Goal: Information Seeking & Learning: Find specific fact

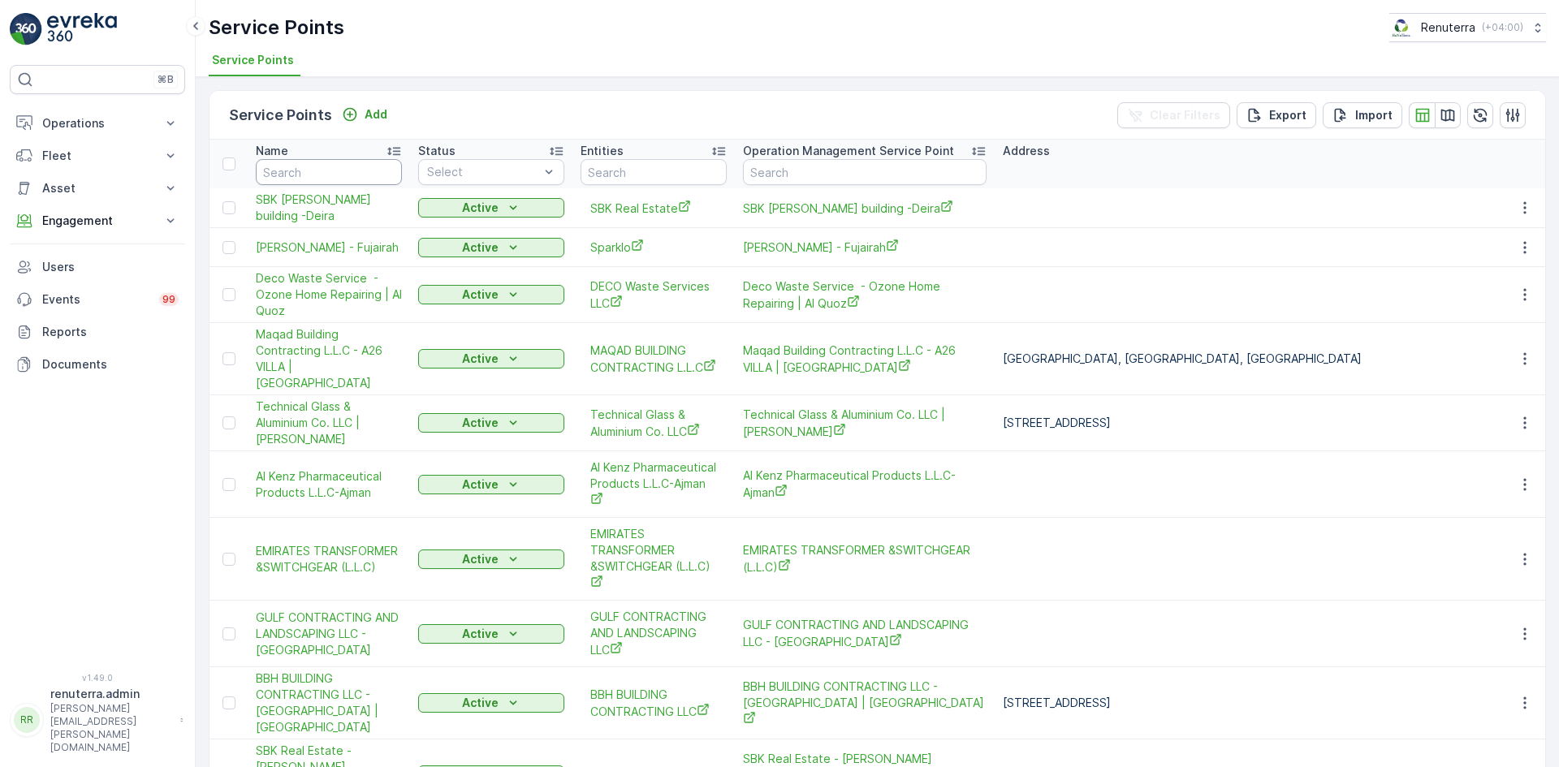
click at [316, 177] on input "text" at bounding box center [329, 172] width 146 height 26
click at [149, 222] on p "Engagement" at bounding box center [97, 221] width 110 height 16
click at [109, 242] on link "Insights" at bounding box center [110, 248] width 150 height 23
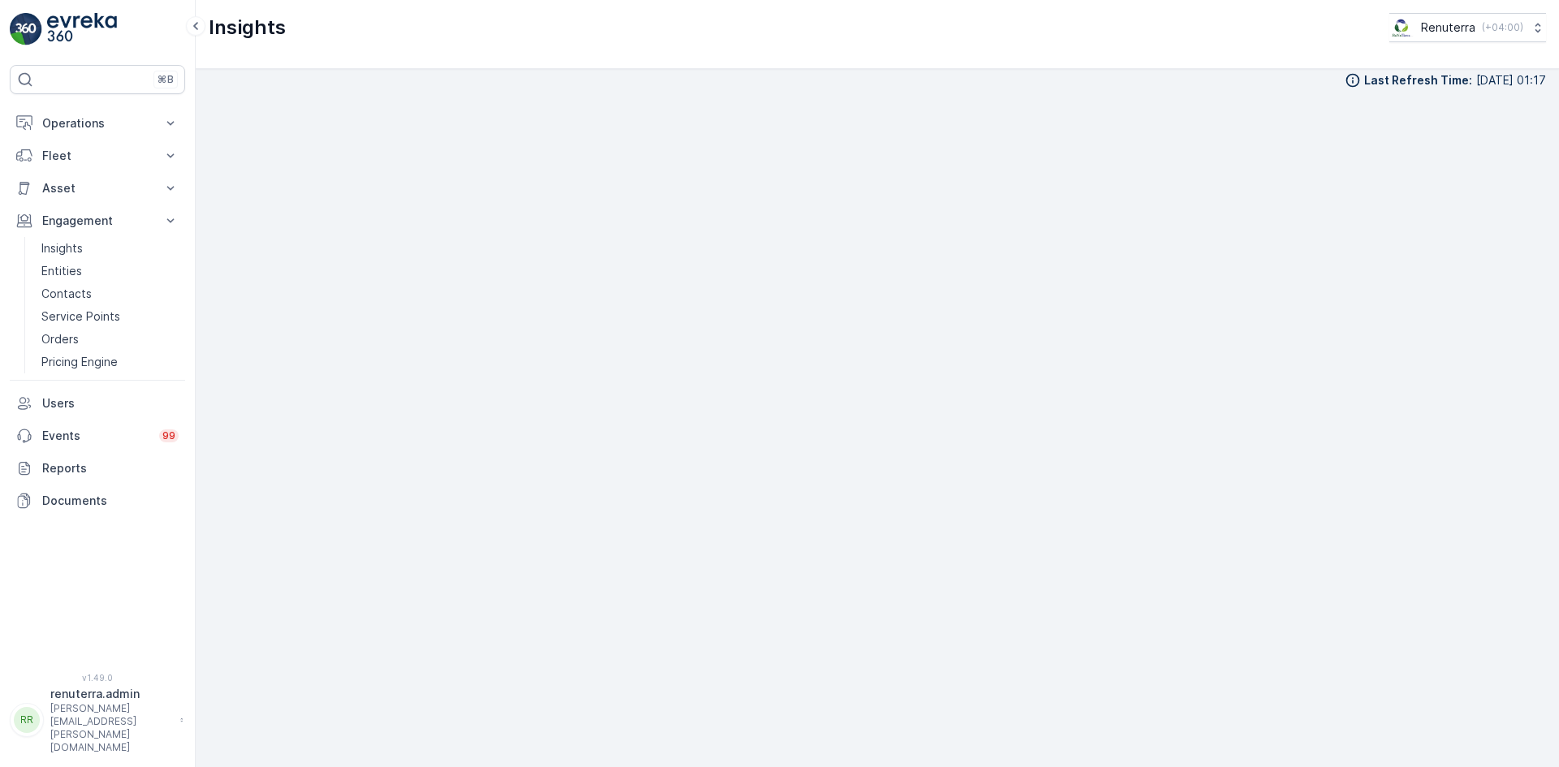
scroll to position [19, 0]
click at [81, 314] on p "Service Points" at bounding box center [80, 316] width 79 height 16
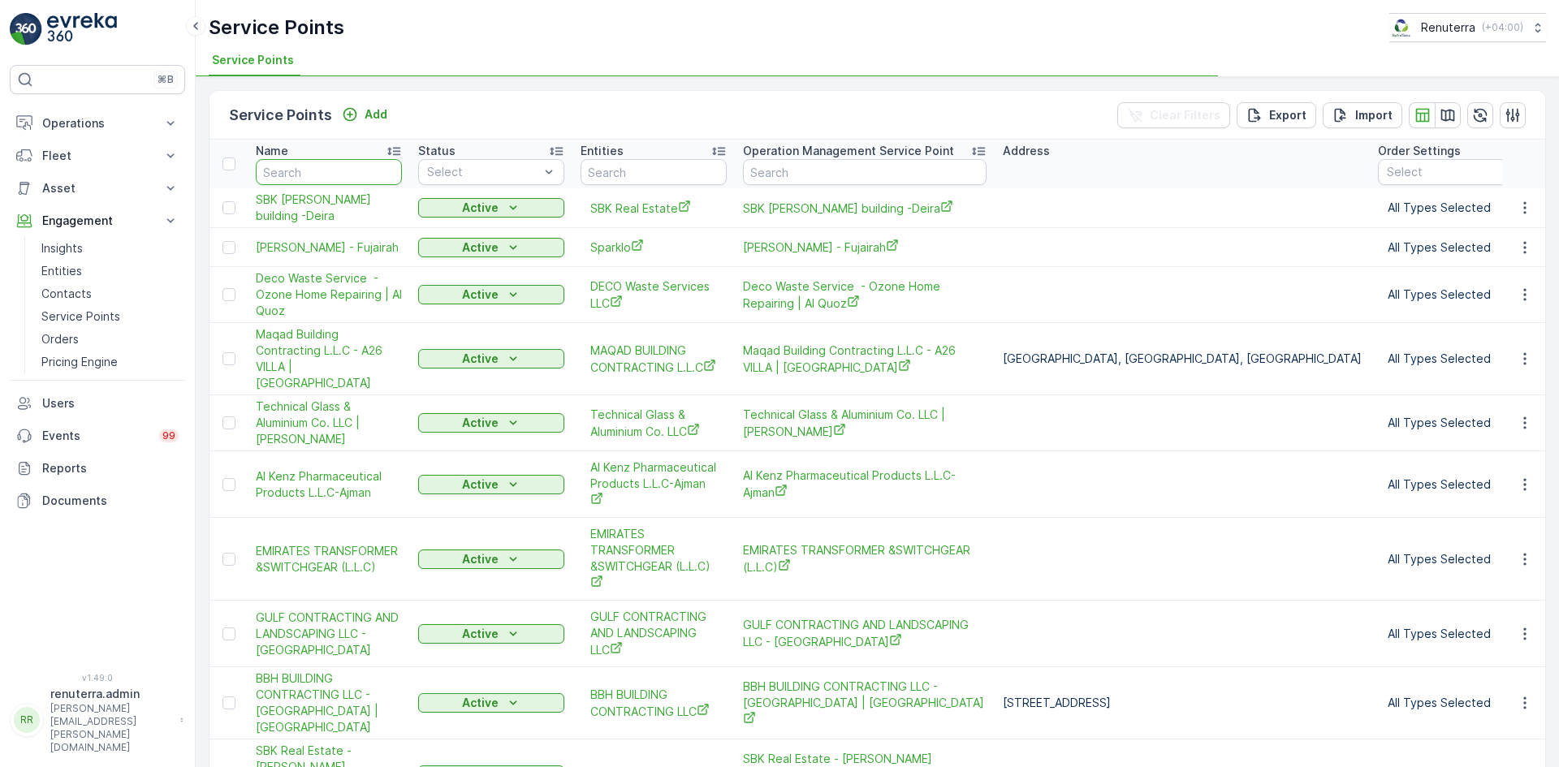
click at [310, 175] on input "text" at bounding box center [329, 172] width 146 height 26
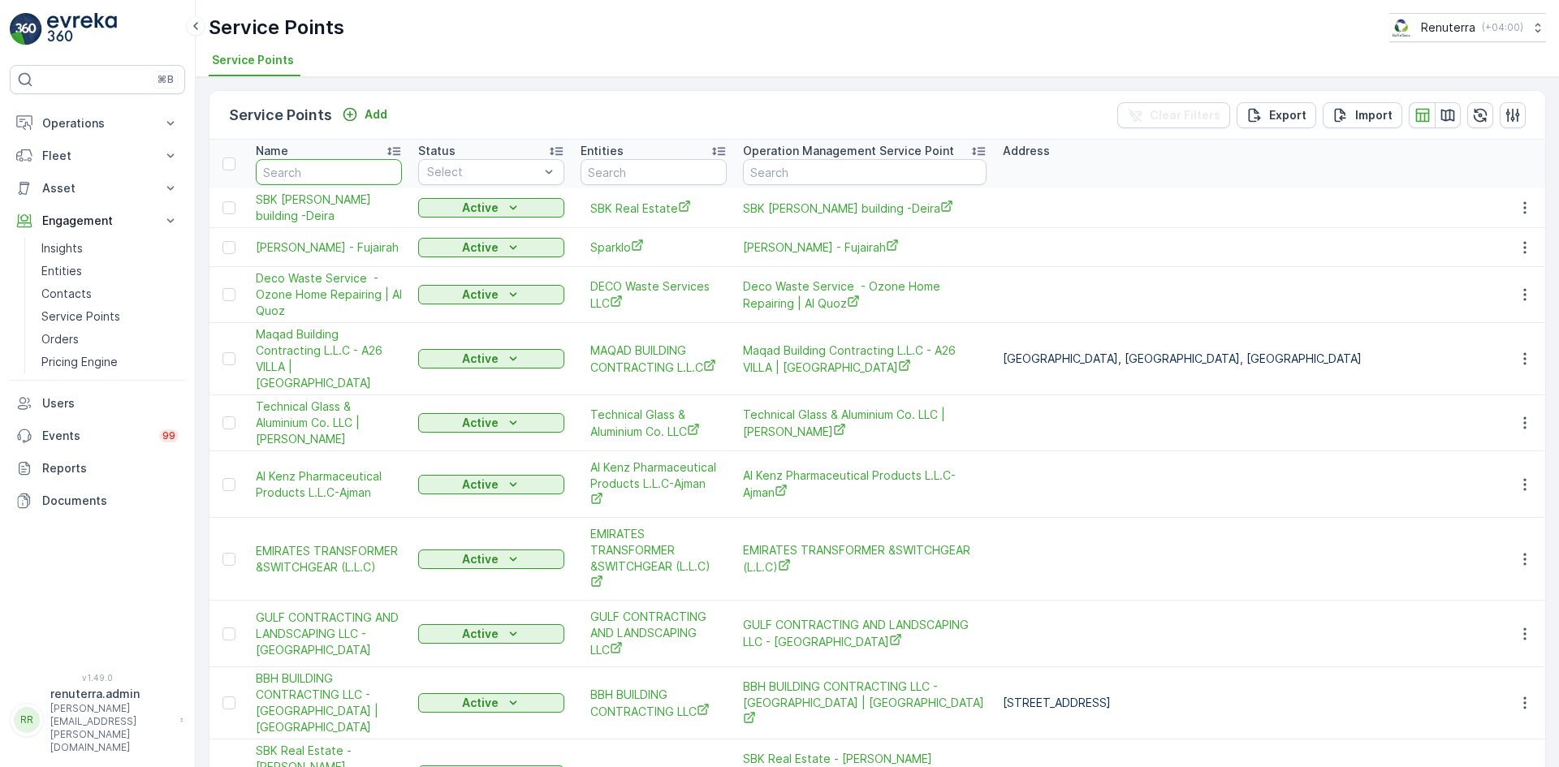
click at [304, 179] on input "text" at bounding box center [329, 172] width 146 height 26
type input "SAUDI"
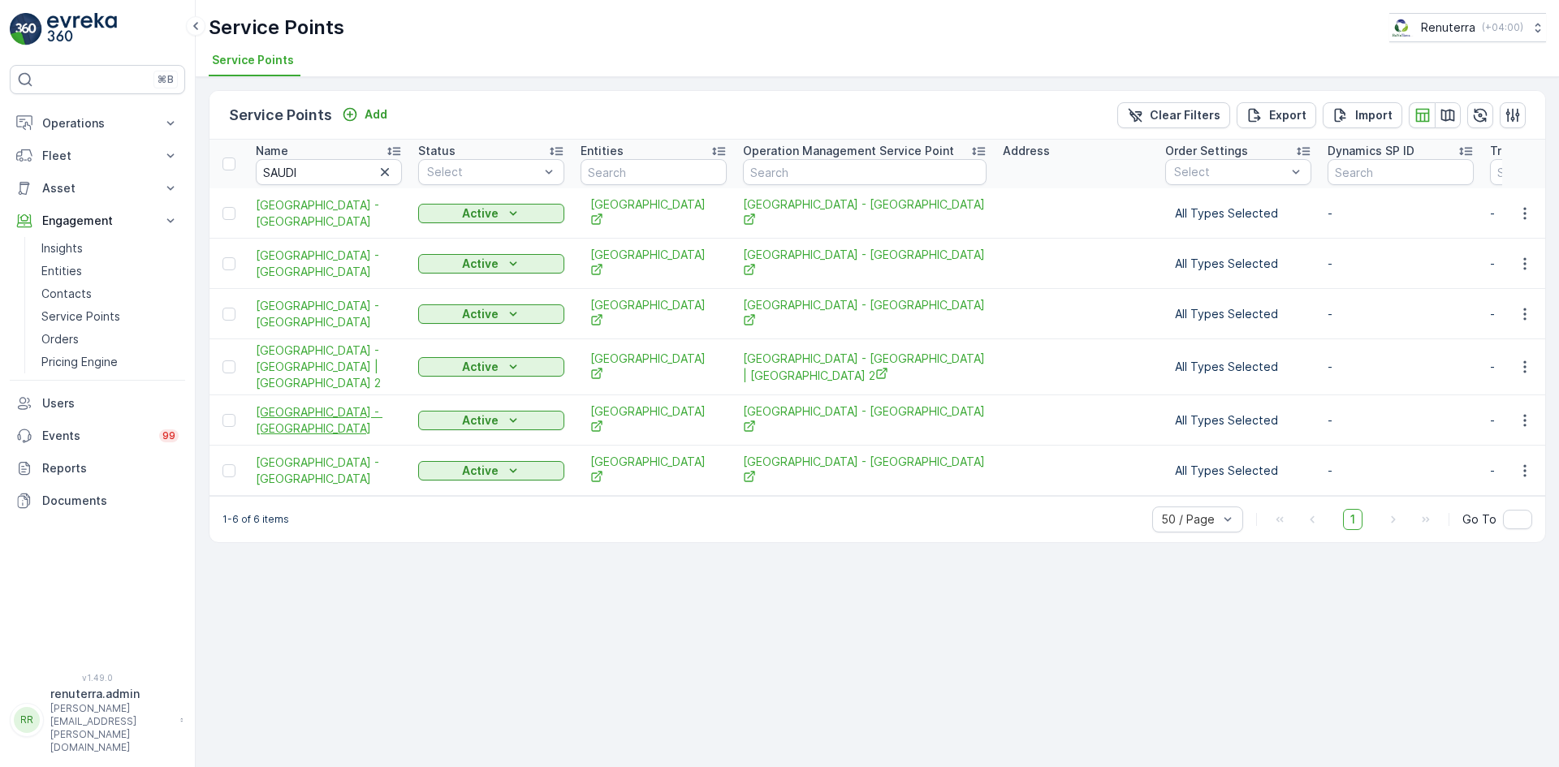
click at [310, 407] on span "[GEOGRAPHIC_DATA] - [GEOGRAPHIC_DATA]" at bounding box center [329, 420] width 146 height 32
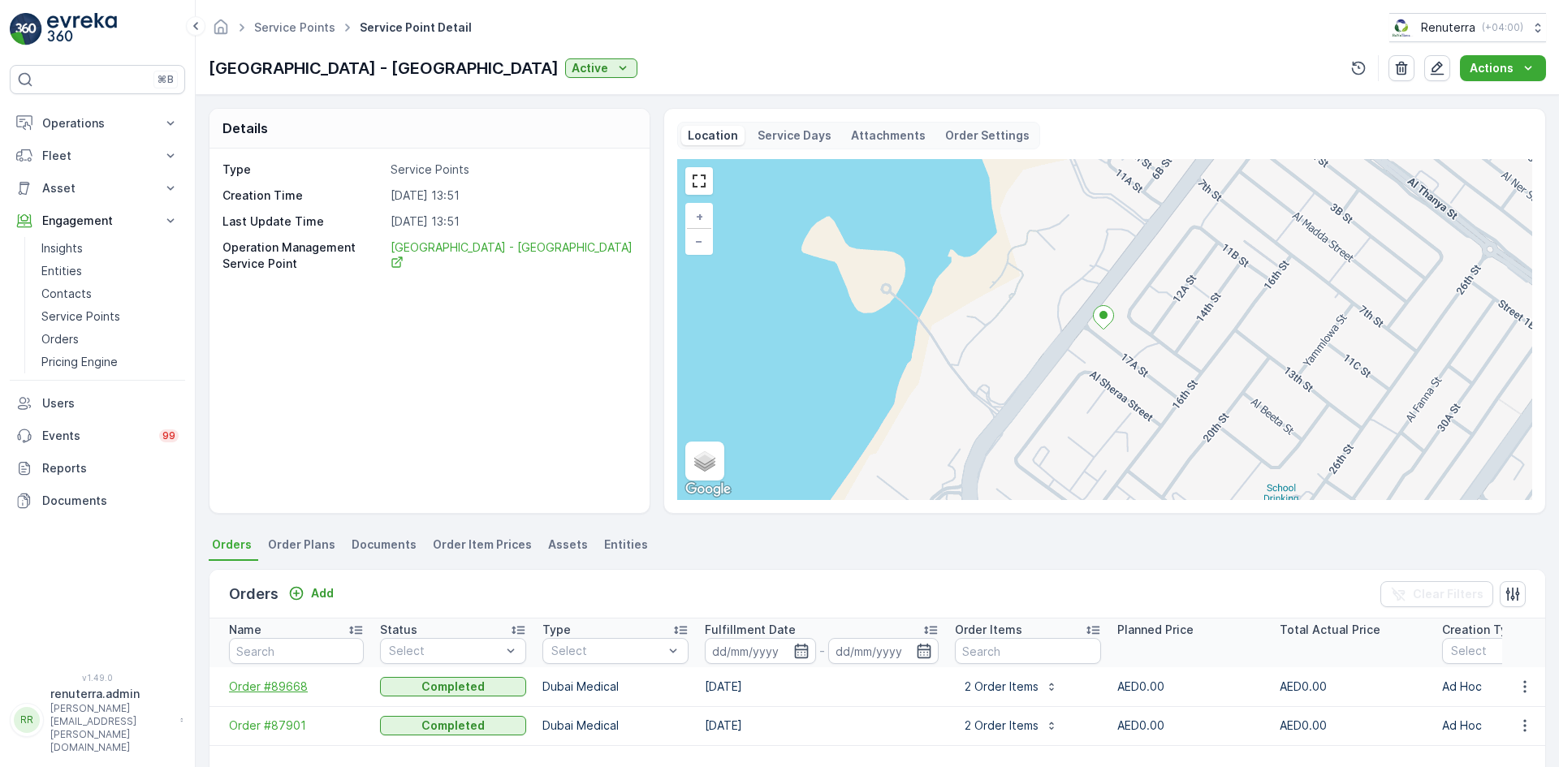
click at [278, 688] on span "Order #89668" at bounding box center [296, 687] width 135 height 16
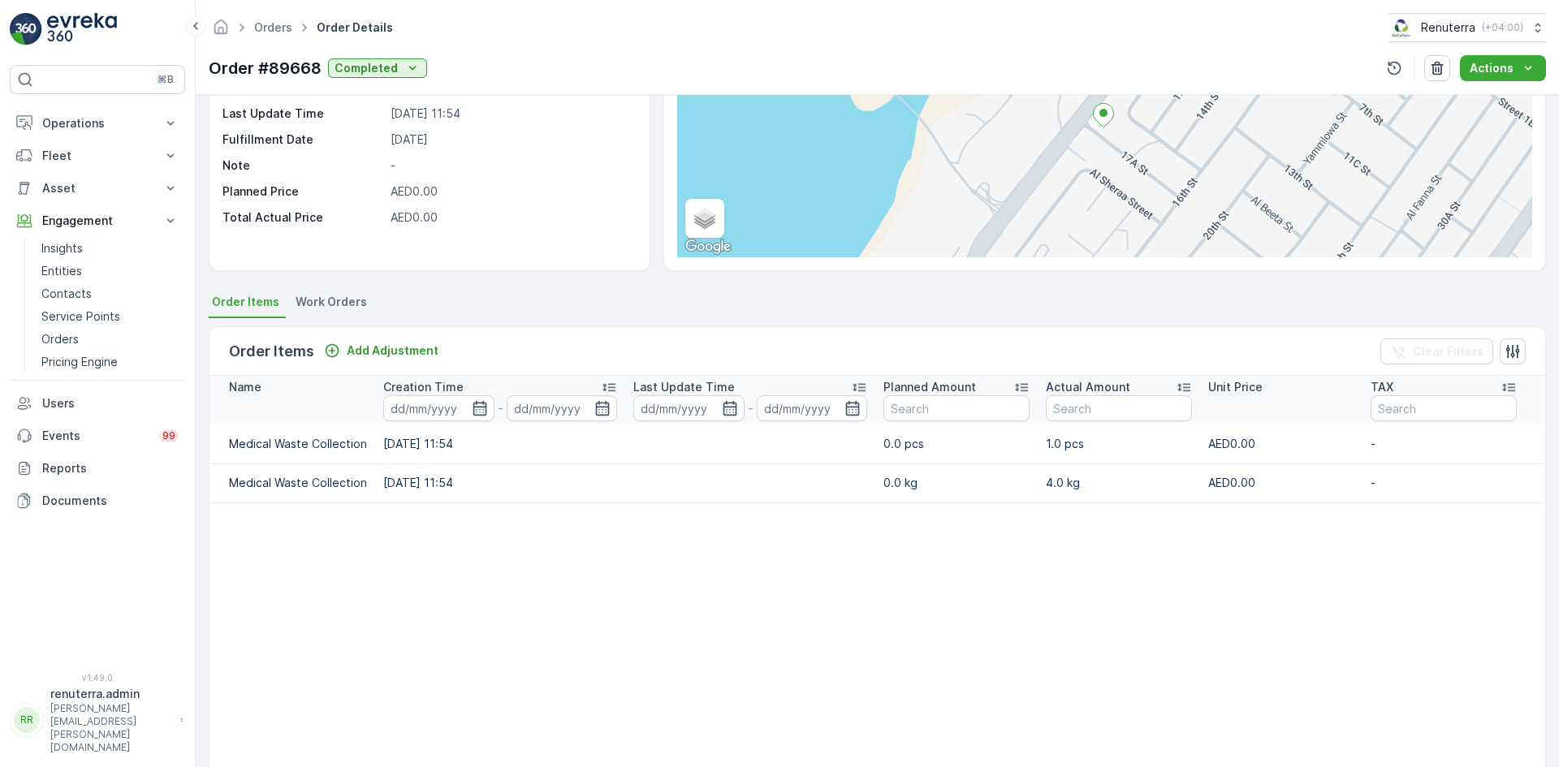
scroll to position [162, 0]
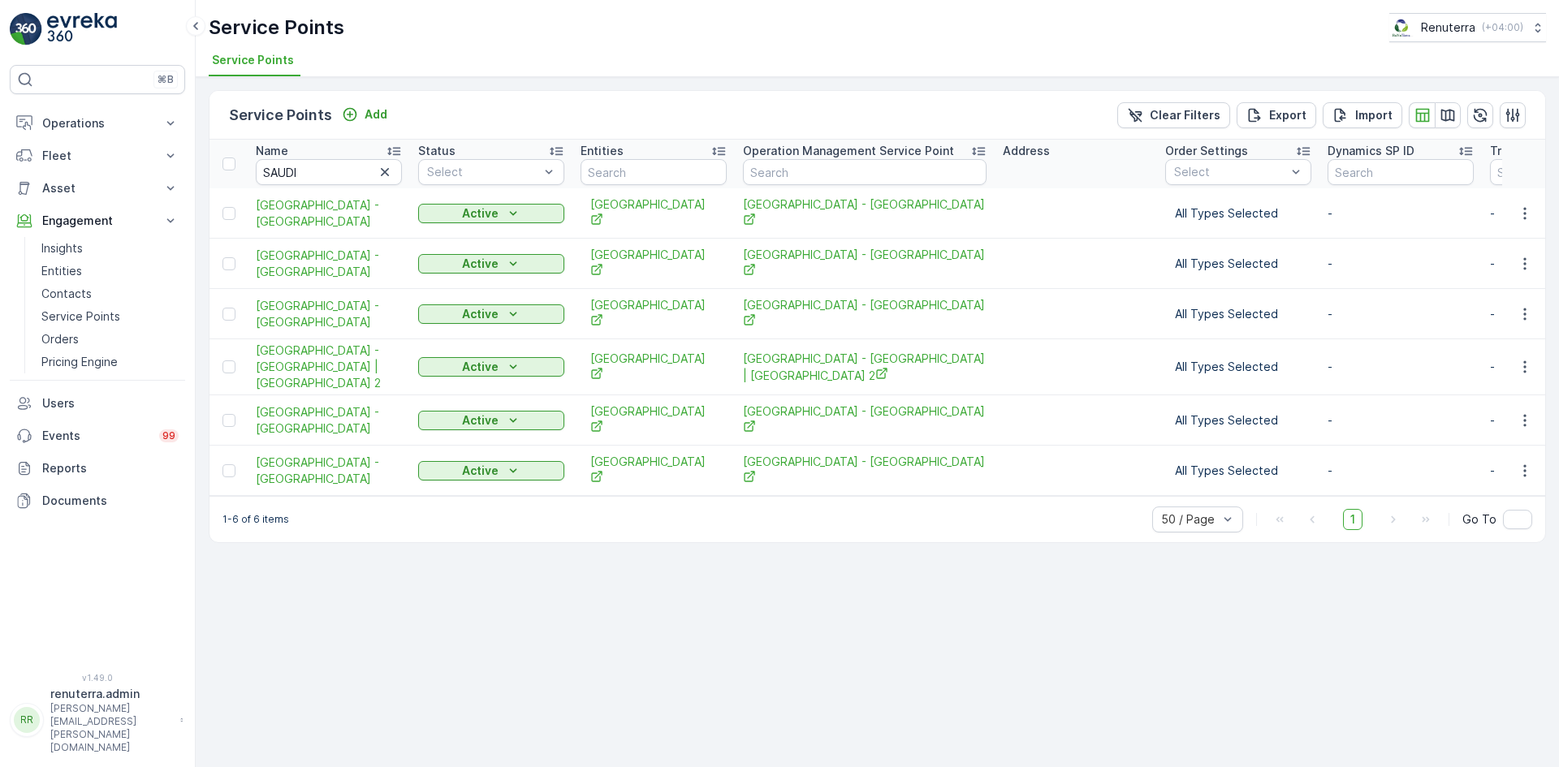
click at [537, 559] on div "Service Points Add Clear Filters Export Import Name SAUDI Status Select Entitie…" at bounding box center [877, 422] width 1363 height 690
click at [286, 213] on span "[GEOGRAPHIC_DATA] - [GEOGRAPHIC_DATA]" at bounding box center [329, 213] width 146 height 32
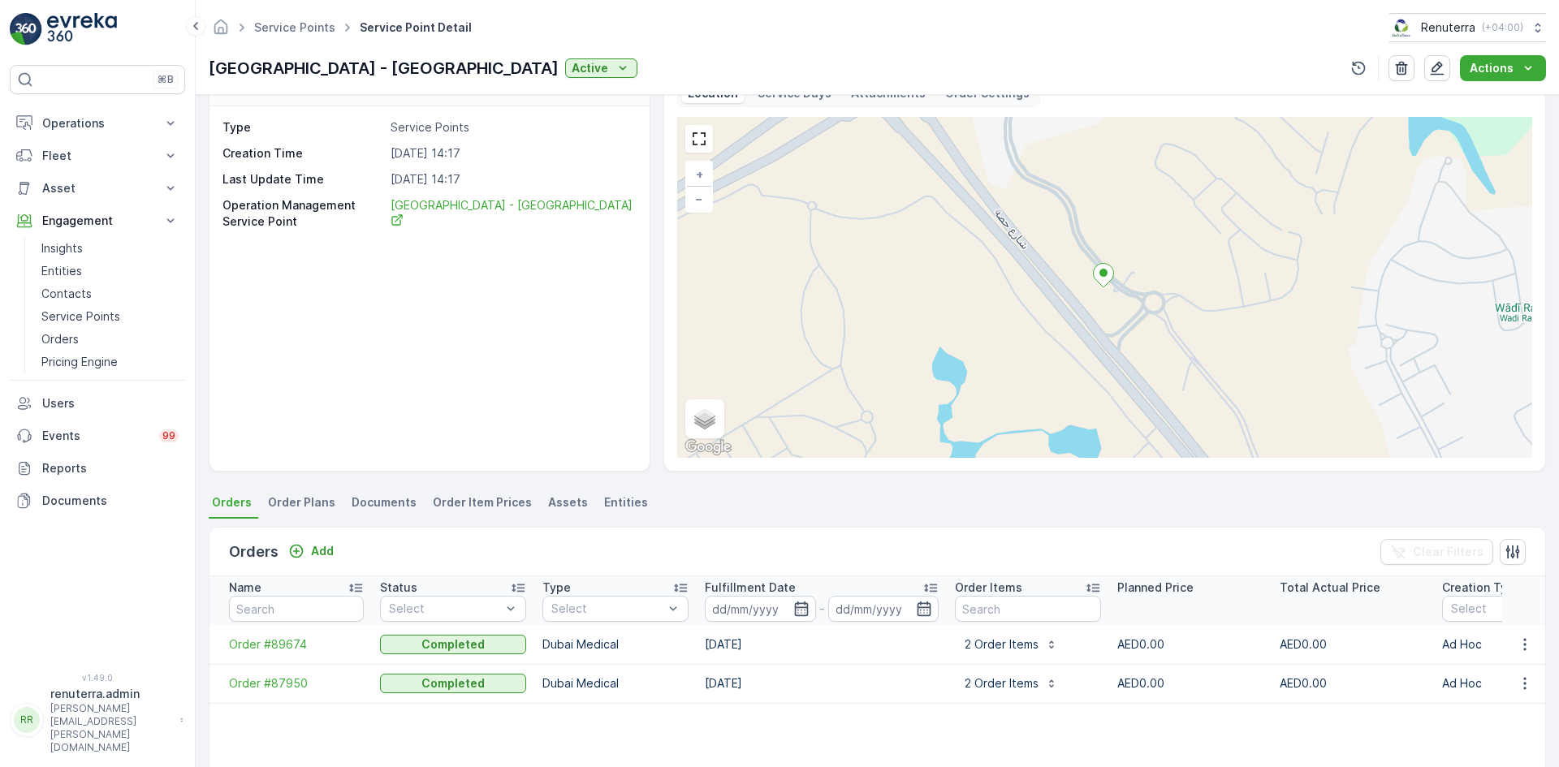
scroll to position [81, 0]
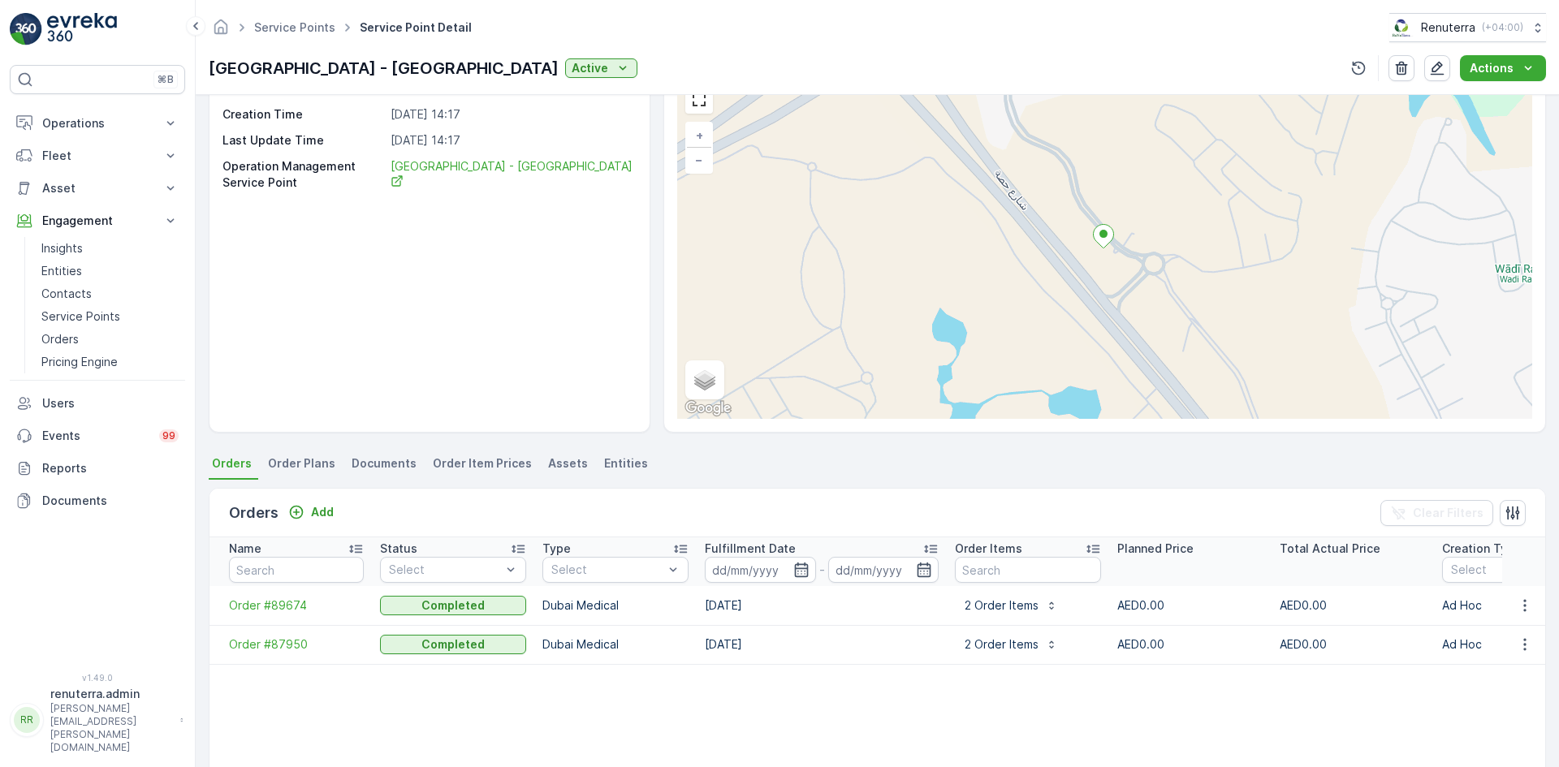
click at [279, 615] on td "Order #89674" at bounding box center [290, 605] width 162 height 39
click at [282, 611] on span "Order #89674" at bounding box center [296, 605] width 135 height 16
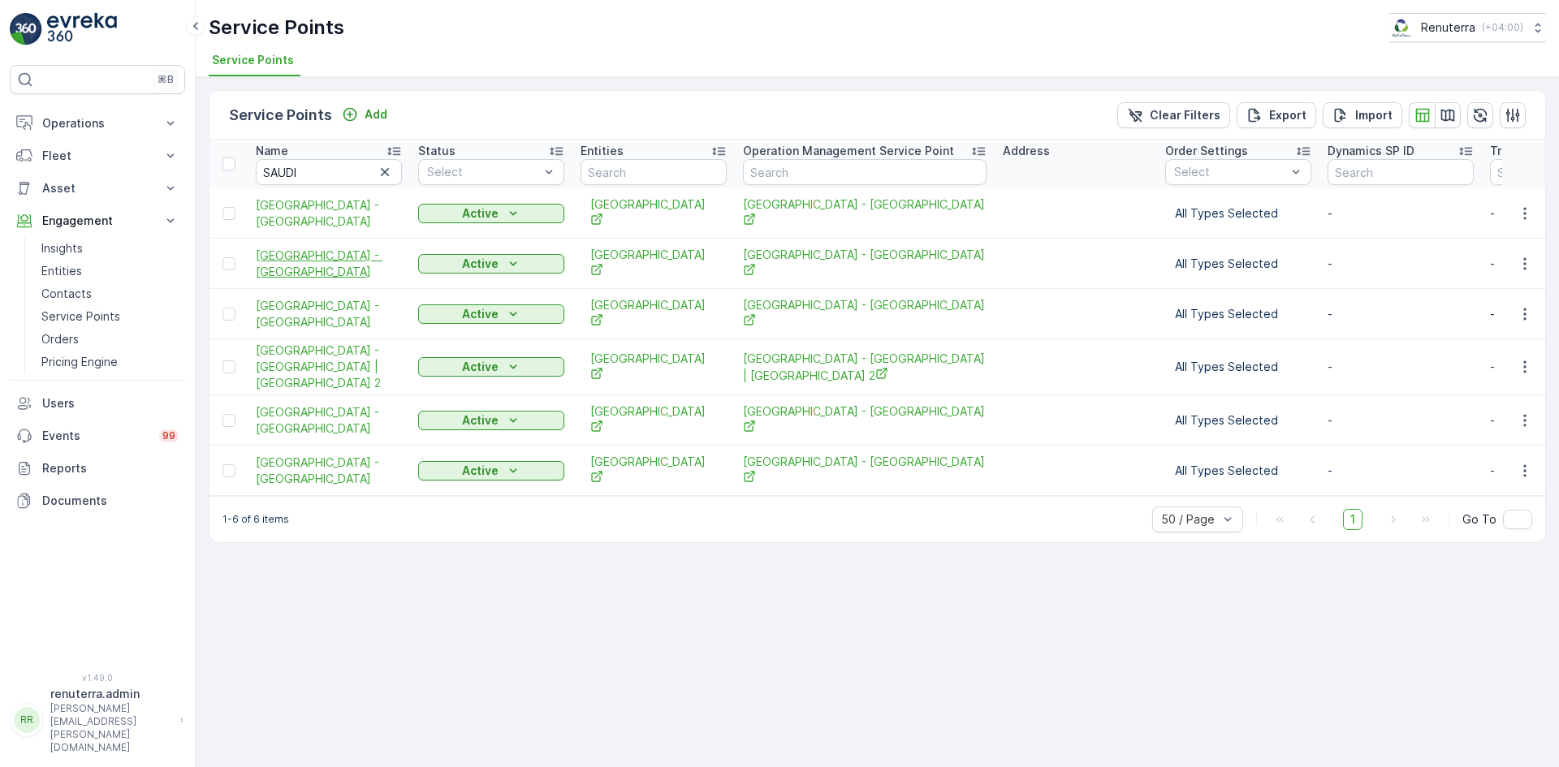
click at [317, 261] on span "[GEOGRAPHIC_DATA] - [GEOGRAPHIC_DATA]" at bounding box center [329, 264] width 146 height 32
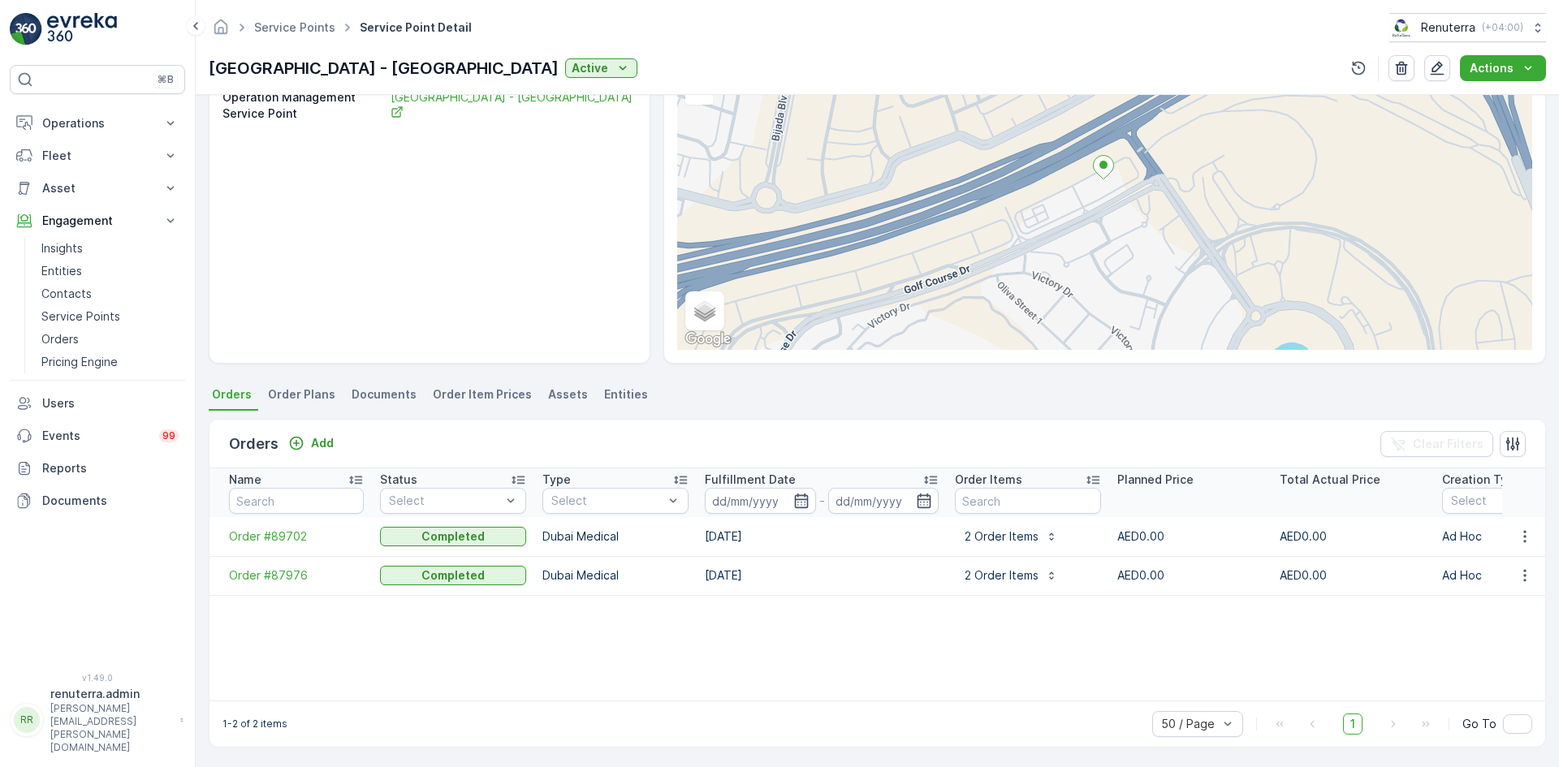
scroll to position [152, 0]
click at [252, 528] on span "Order #89702" at bounding box center [296, 535] width 135 height 16
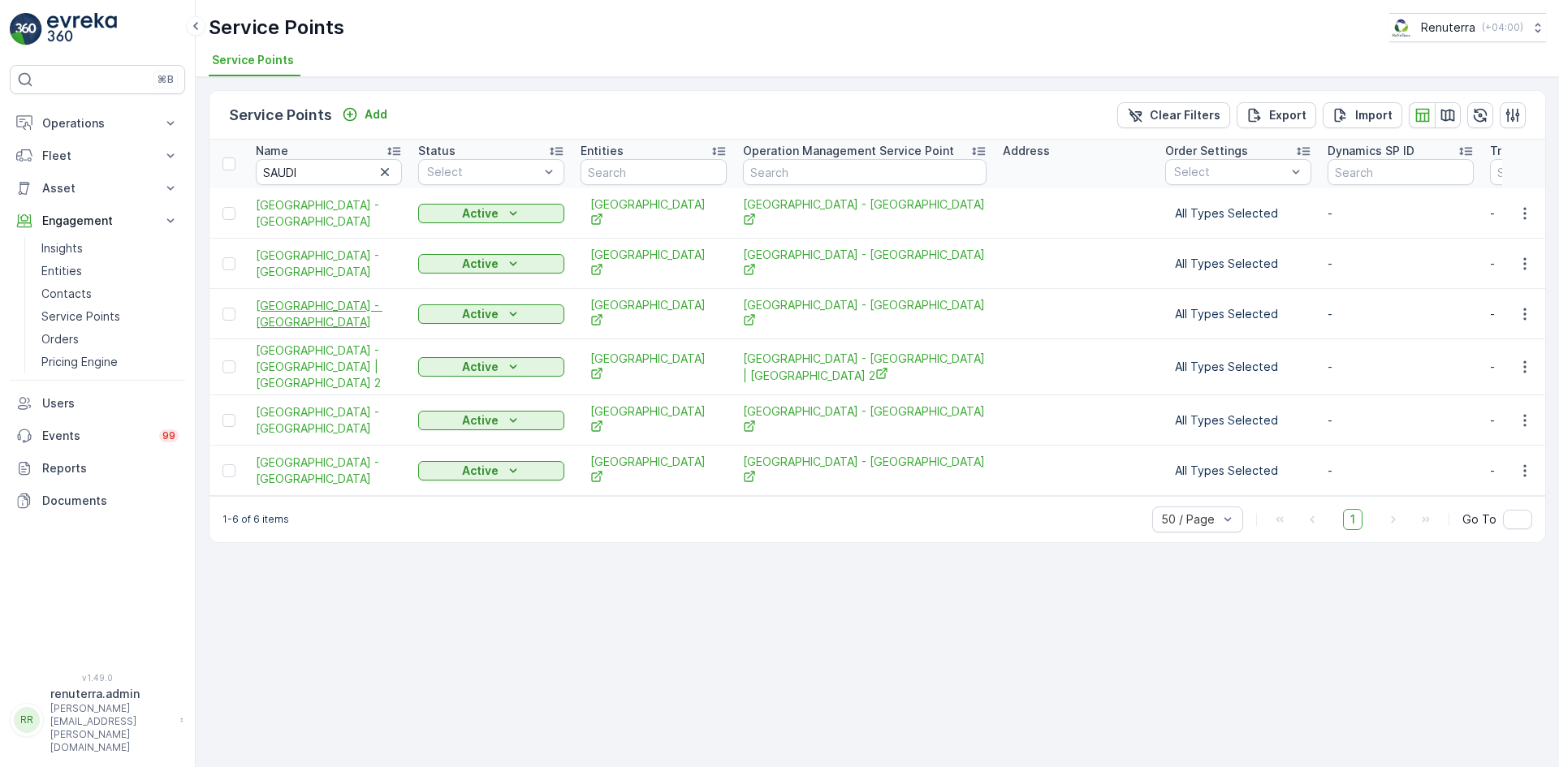
click at [304, 324] on span "[GEOGRAPHIC_DATA] - [GEOGRAPHIC_DATA]" at bounding box center [329, 314] width 146 height 32
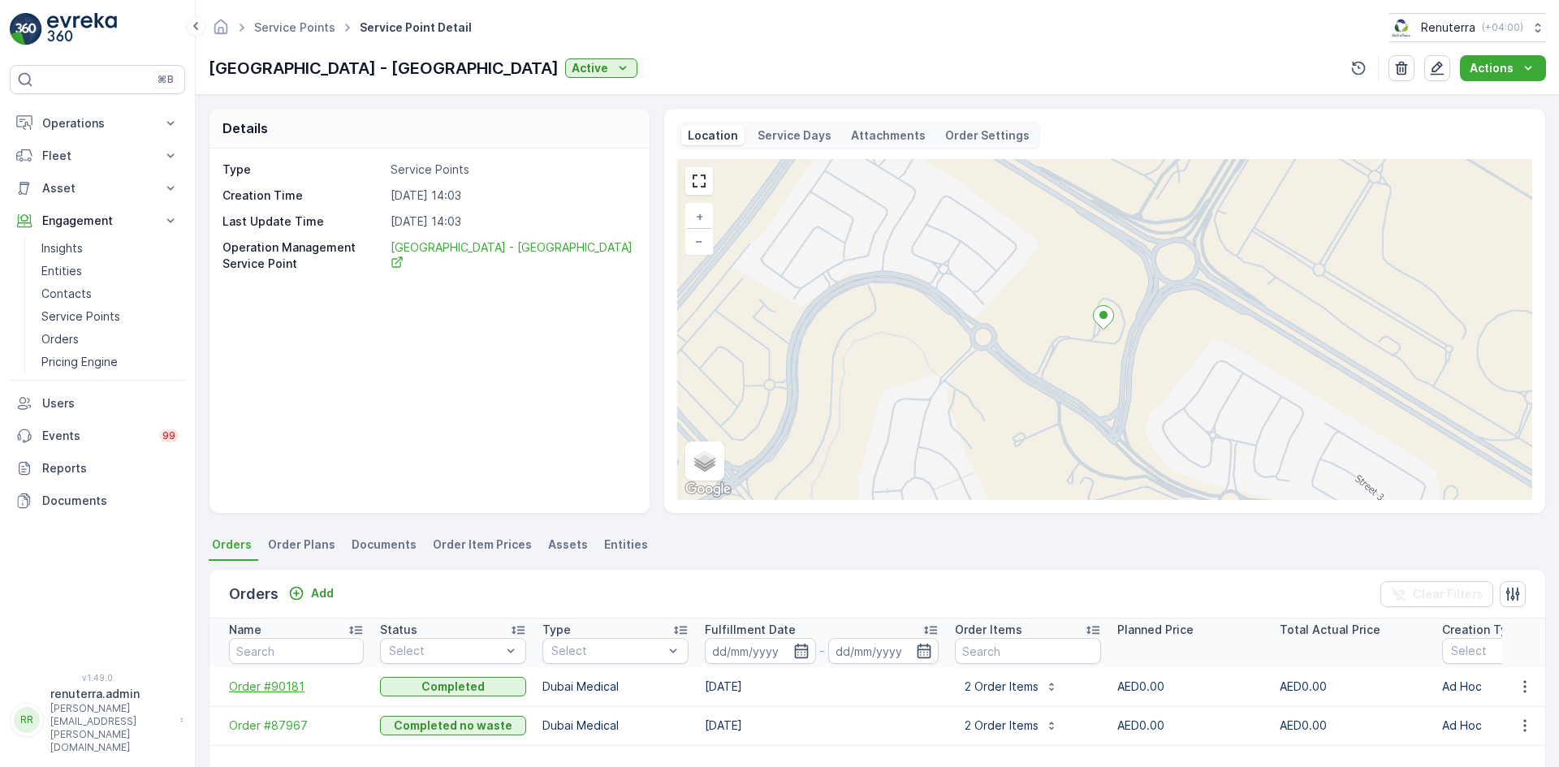
click at [282, 683] on span "Order #90181" at bounding box center [296, 687] width 135 height 16
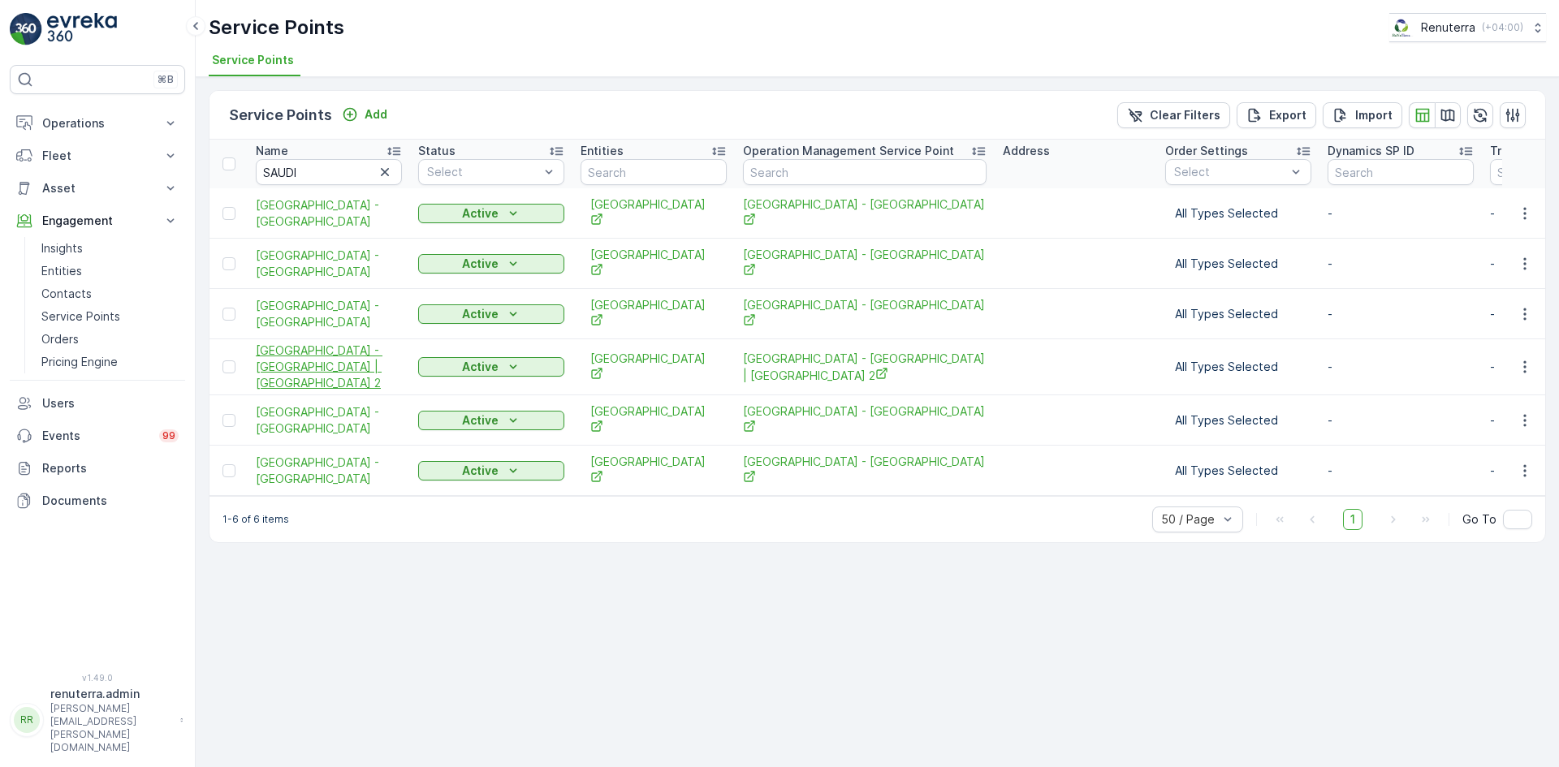
click at [313, 373] on span "[GEOGRAPHIC_DATA] - [GEOGRAPHIC_DATA] | [GEOGRAPHIC_DATA] 2" at bounding box center [329, 367] width 146 height 49
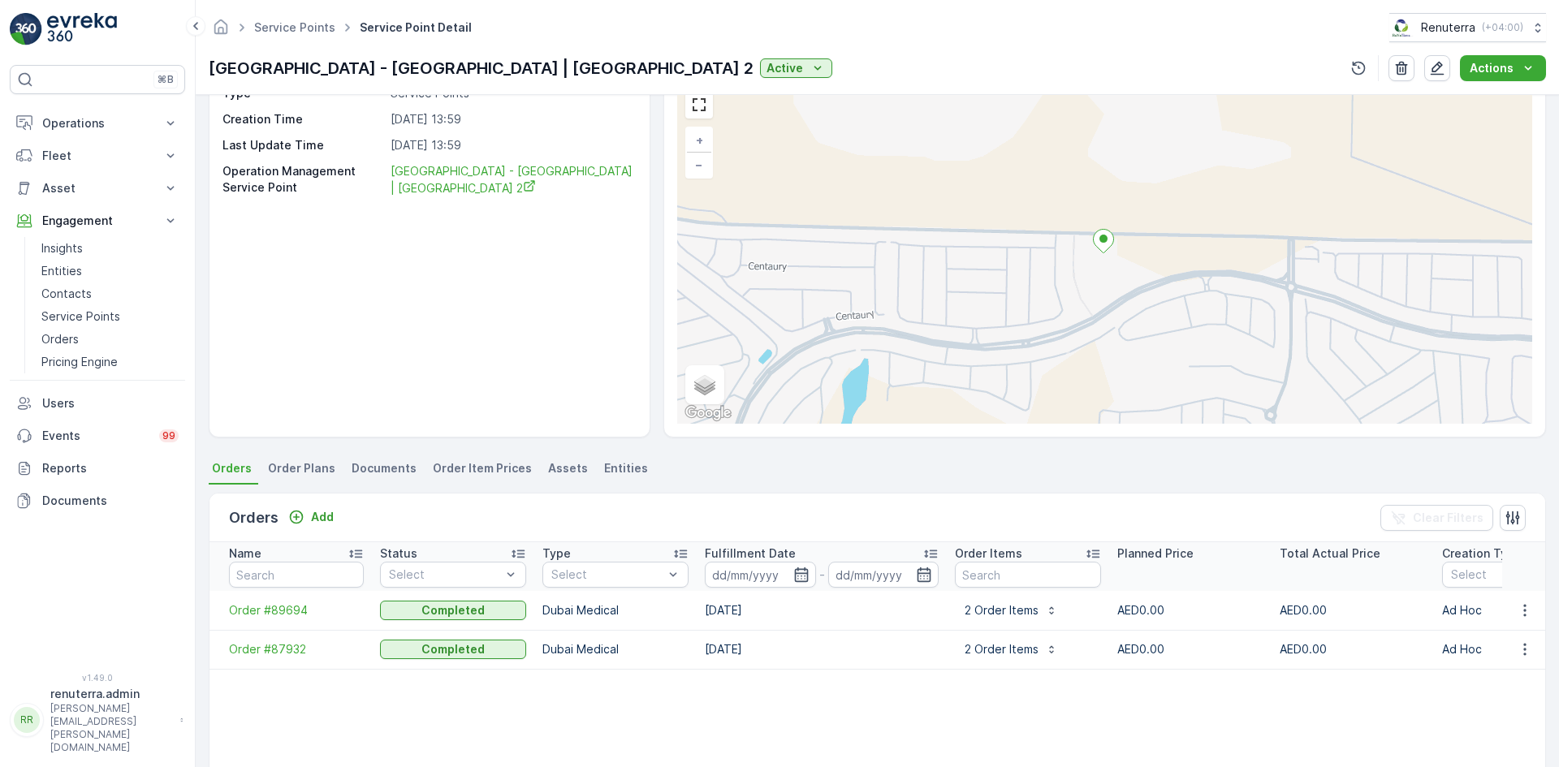
scroll to position [152, 0]
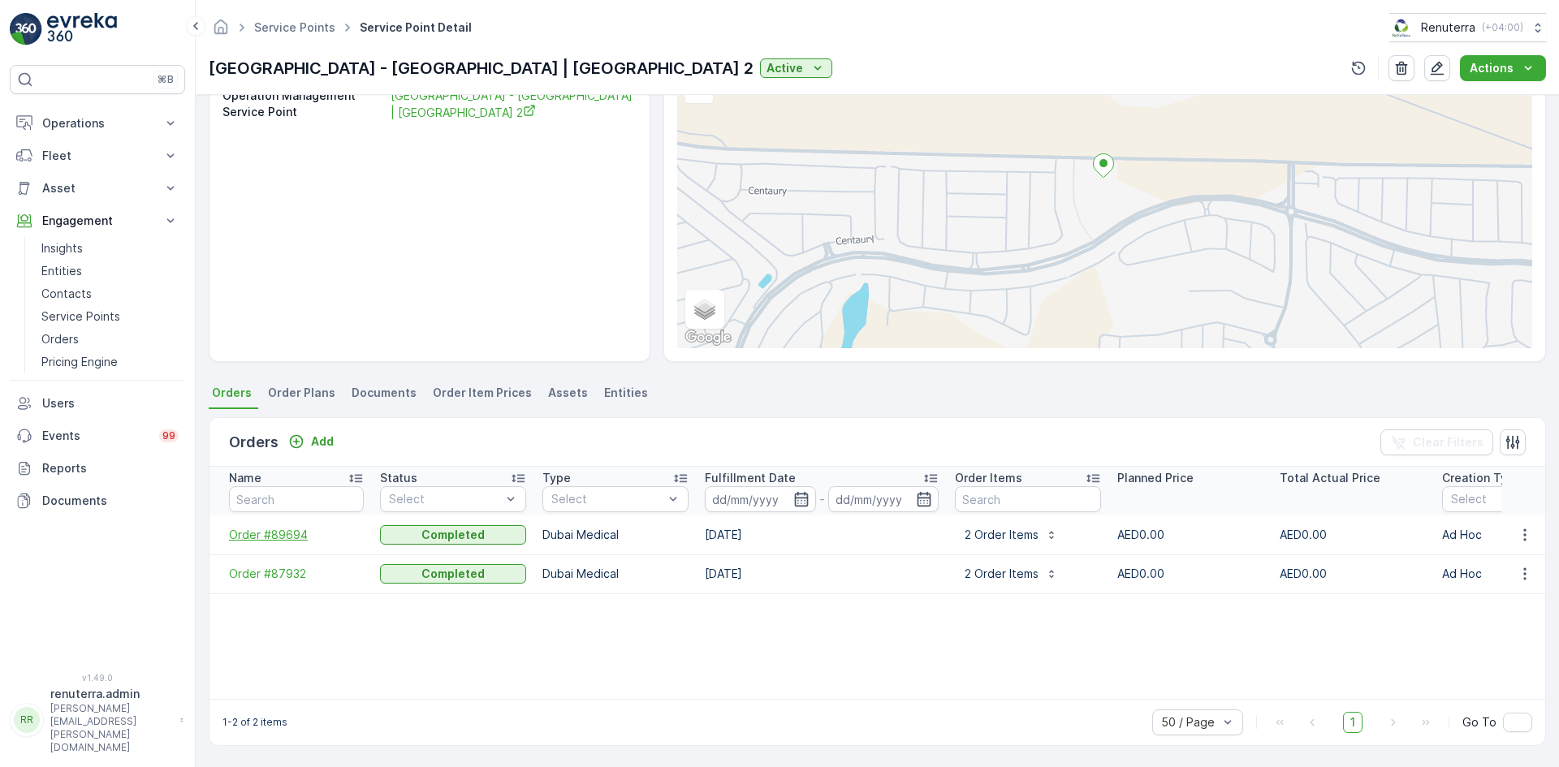
click at [261, 535] on span "Order #89694" at bounding box center [296, 535] width 135 height 16
